Goal: Information Seeking & Learning: Learn about a topic

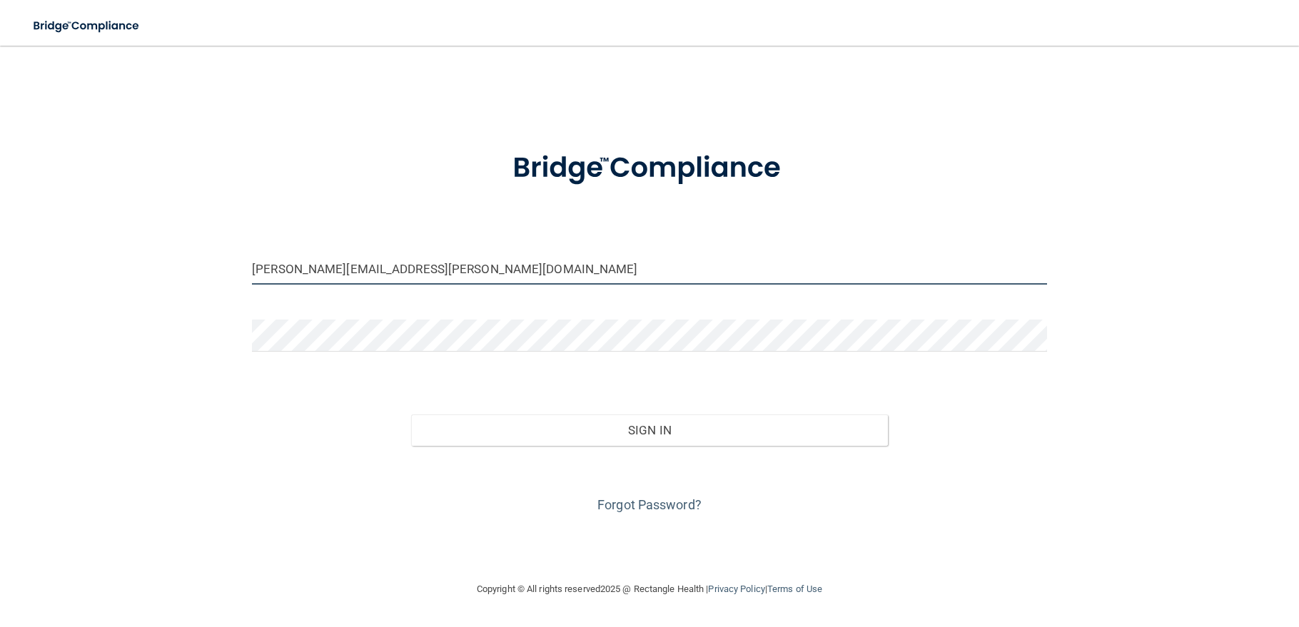
drag, startPoint x: 327, startPoint y: 269, endPoint x: 187, endPoint y: 262, distance: 140.1
click at [191, 264] on div "[PERSON_NAME][EMAIL_ADDRESS][PERSON_NAME][DOMAIN_NAME] Invalid email/password. …" at bounding box center [650, 313] width 1242 height 507
type input "[EMAIL_ADDRESS][PERSON_NAME][DOMAIN_NAME]"
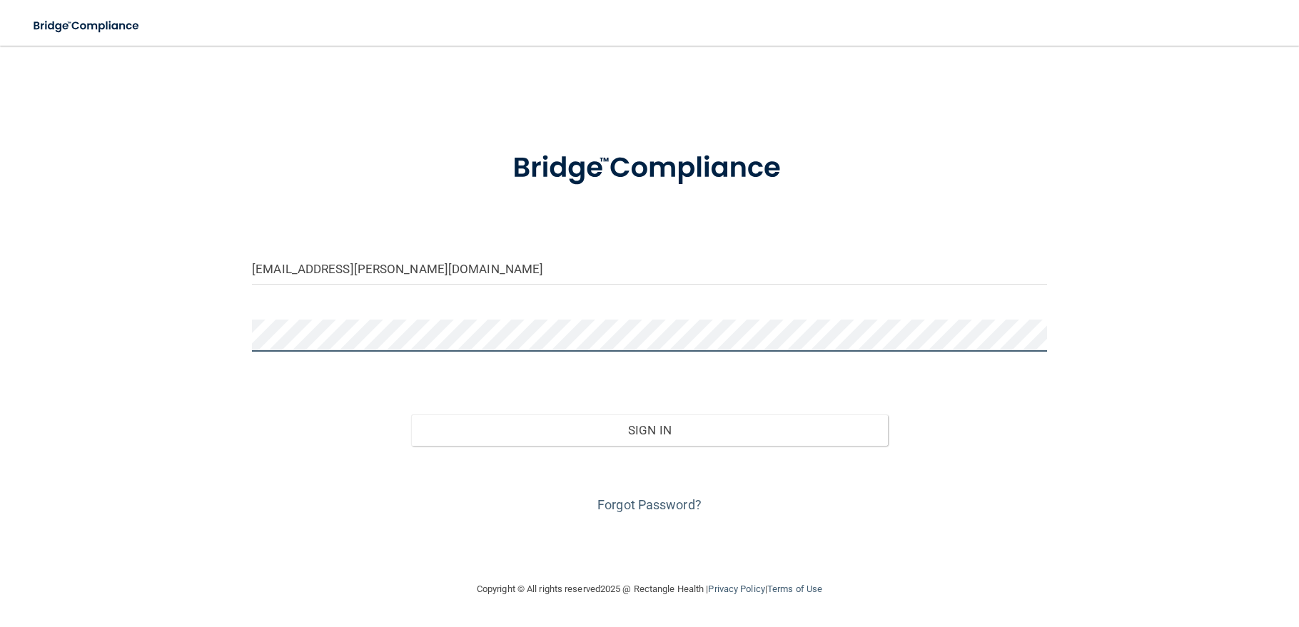
click at [78, 339] on div "[EMAIL_ADDRESS][PERSON_NAME][DOMAIN_NAME] Invalid email/password. You don't hav…" at bounding box center [650, 313] width 1242 height 507
click at [411, 415] on button "Sign In" at bounding box center [649, 430] width 477 height 31
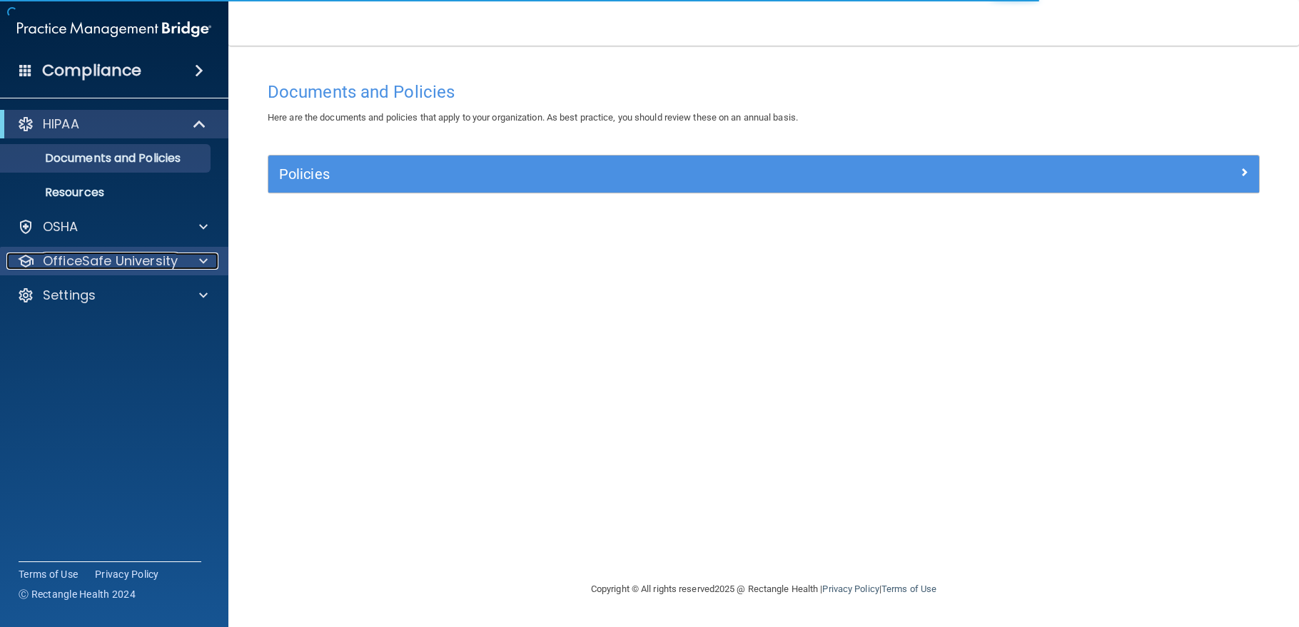
click at [147, 261] on p "OfficeSafe University" at bounding box center [110, 261] width 135 height 17
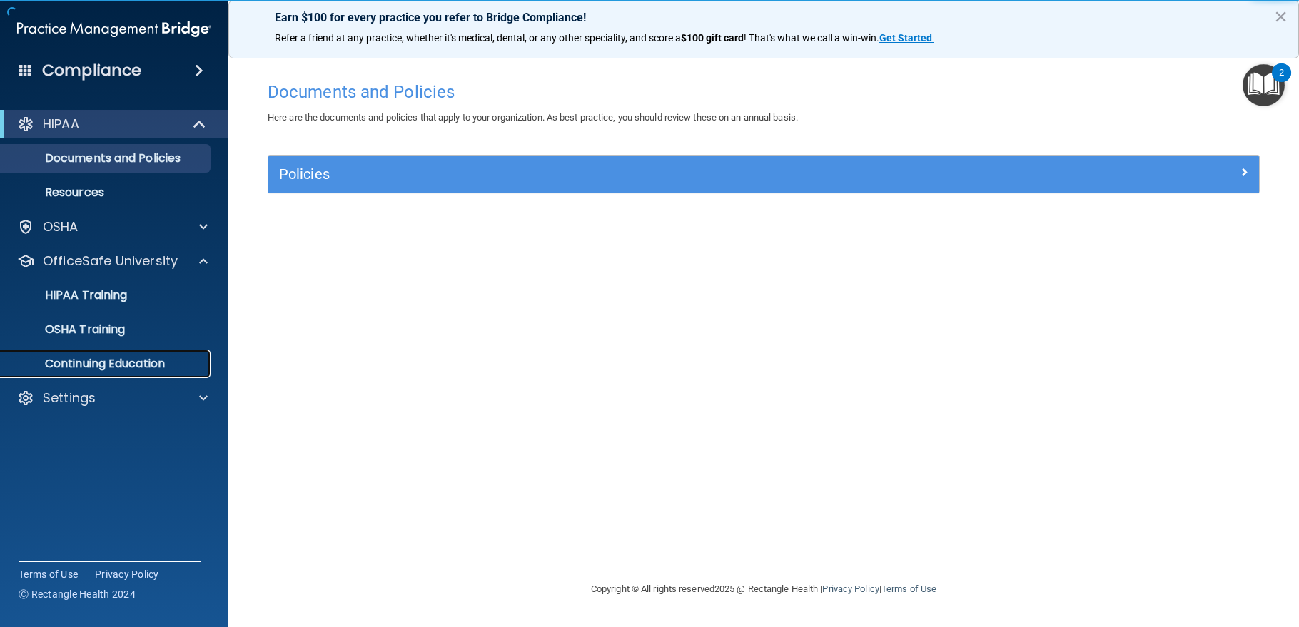
click at [157, 361] on p "Continuing Education" at bounding box center [106, 364] width 195 height 14
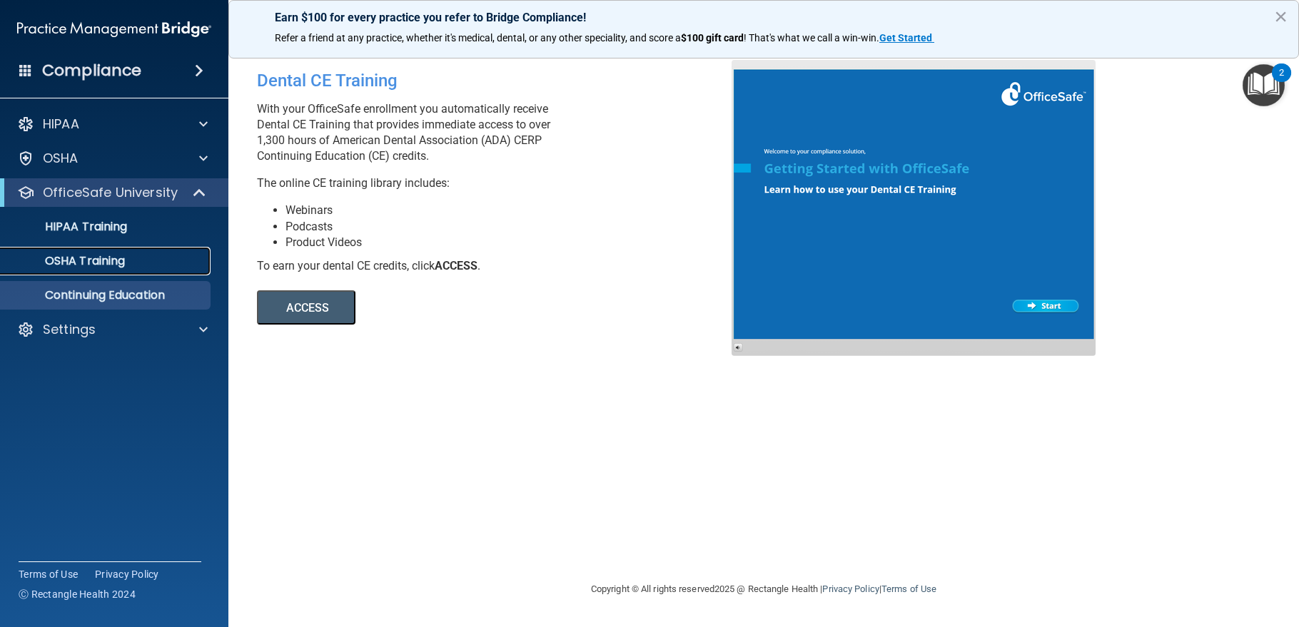
click at [133, 257] on div "OSHA Training" at bounding box center [106, 261] width 195 height 14
